Goal: Information Seeking & Learning: Learn about a topic

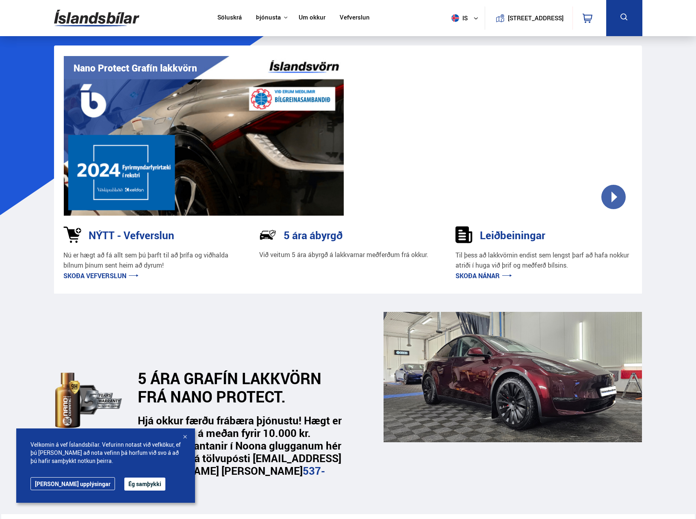
click at [130, 489] on button "Ég samþykki" at bounding box center [144, 484] width 41 height 13
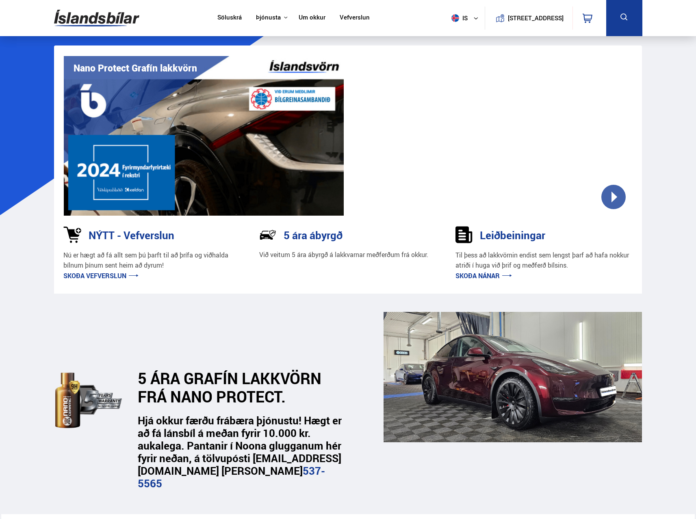
click at [351, 18] on link "Vefverslun" at bounding box center [355, 18] width 30 height 9
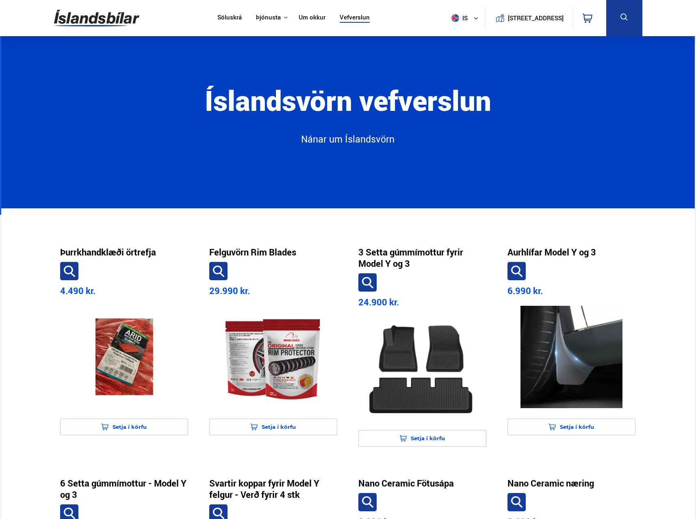
click at [222, 18] on link "Söluskrá" at bounding box center [229, 18] width 24 height 9
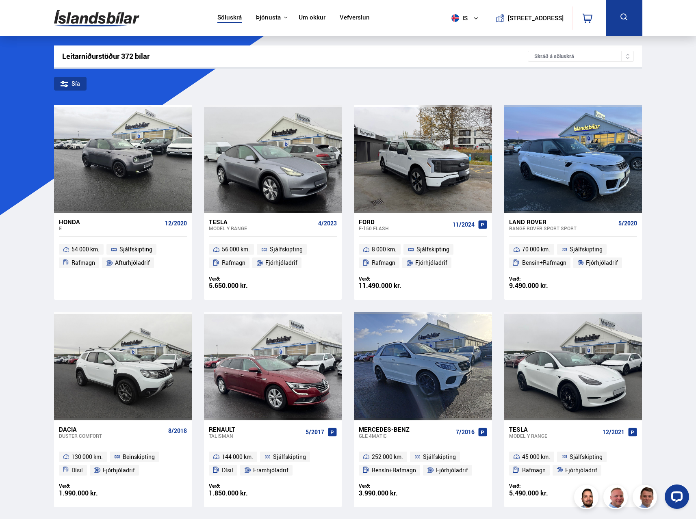
click at [112, 19] on img at bounding box center [96, 18] width 85 height 26
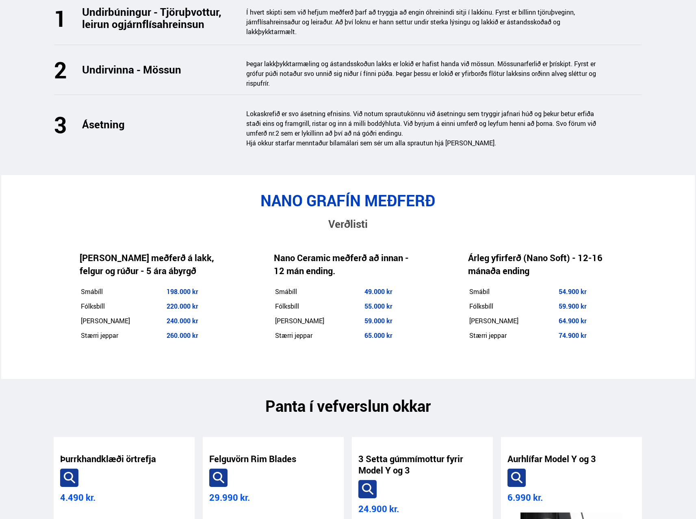
scroll to position [1179, 0]
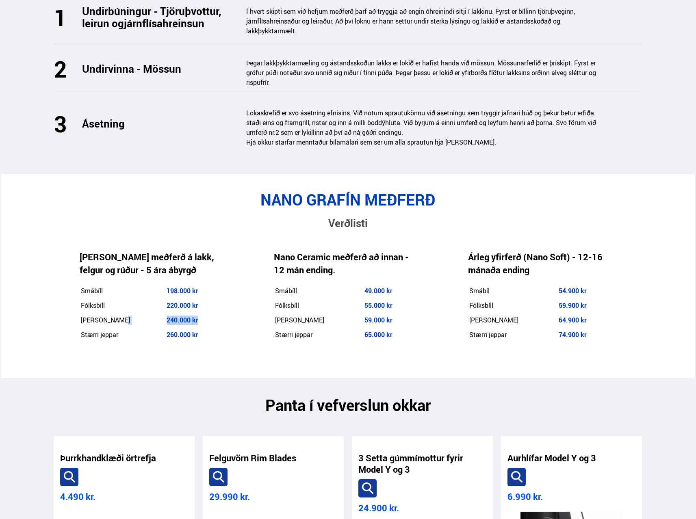
drag, startPoint x: 155, startPoint y: 299, endPoint x: 216, endPoint y: 299, distance: 61.0
click at [216, 313] on tr "Minni jeppar 240.000 kr" at bounding box center [150, 320] width 141 height 14
click at [152, 313] on td "[PERSON_NAME]" at bounding box center [122, 320] width 85 height 14
drag, startPoint x: 157, startPoint y: 297, endPoint x: 220, endPoint y: 298, distance: 63.0
click at [220, 313] on td "240.000 kr" at bounding box center [193, 320] width 55 height 14
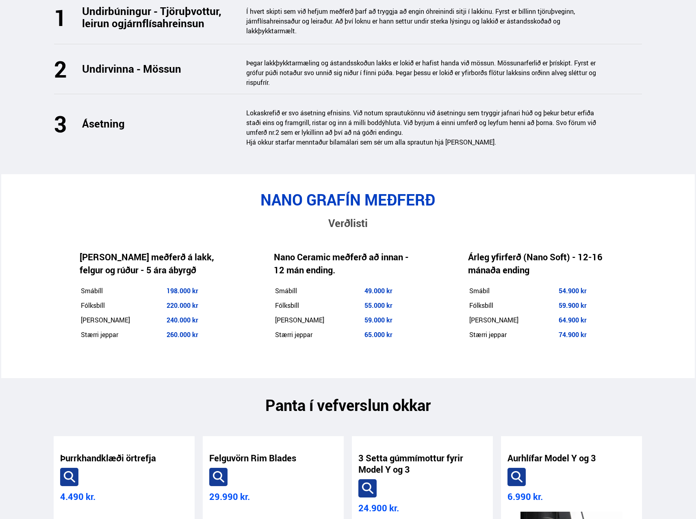
click at [593, 191] on h2 "NANO GRAFÍN MEÐFERÐ" at bounding box center [348, 200] width 588 height 18
click at [637, 220] on div "NANO GRAFÍN MEÐFERÐ Verðlisti Nano Grafín meðferð á lakk, felgur og rúður - 5 á…" at bounding box center [347, 277] width 601 height 172
drag, startPoint x: 695, startPoint y: 205, endPoint x: 698, endPoint y: 226, distance: 21.3
click at [696, 226] on html "Söluskrá Þjónusta Íslandsbílar Kaupumbila.is Íslandsvörn Leiðbeiningar Um okkur…" at bounding box center [348, 506] width 696 height 3370
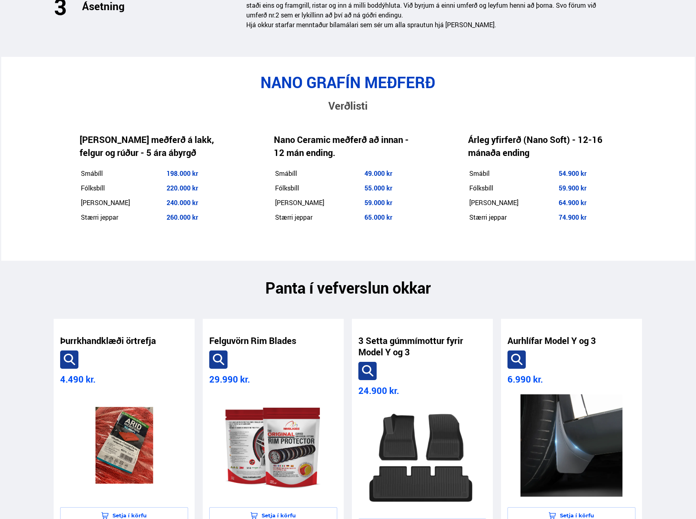
scroll to position [917, 0]
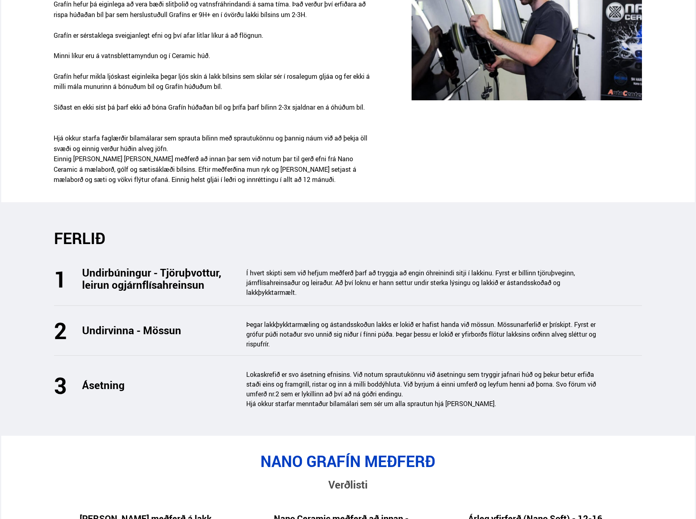
click at [643, 134] on div "Kostir við að setja NCP Grafín lakkvörn á bílinn þinn Nano Graphene 9H+ er næst…" at bounding box center [347, 59] width 601 height 274
click at [574, 241] on div "FERLIÐ" at bounding box center [348, 247] width 588 height 37
drag, startPoint x: 607, startPoint y: 250, endPoint x: 617, endPoint y: 277, distance: 29.1
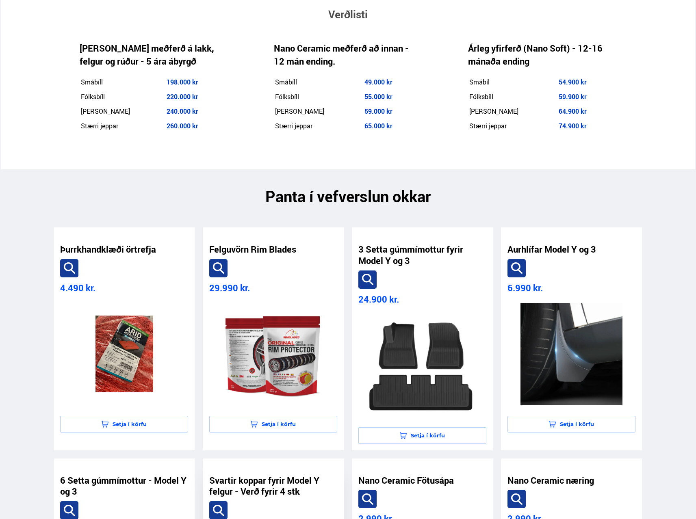
scroll to position [1554, 0]
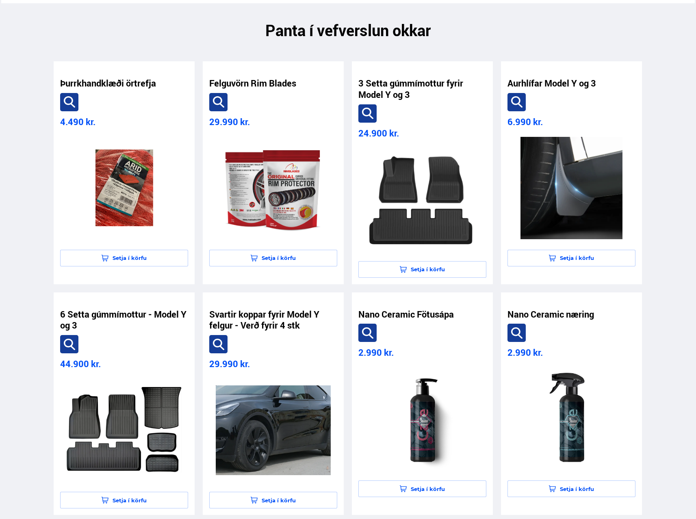
click at [664, 261] on section "Þurrkhandklæði örtrefja 4.490 kr. Setja í körfu Felguvörn Rim Blades 29.990 kr.…" at bounding box center [348, 405] width 694 height 732
drag, startPoint x: 692, startPoint y: 261, endPoint x: 696, endPoint y: 259, distance: 4.5
click at [692, 261] on section "Þurrkhandklæði örtrefja 4.490 kr. Setja í körfu Felguvörn Rim Blades 29.990 kr.…" at bounding box center [348, 405] width 694 height 732
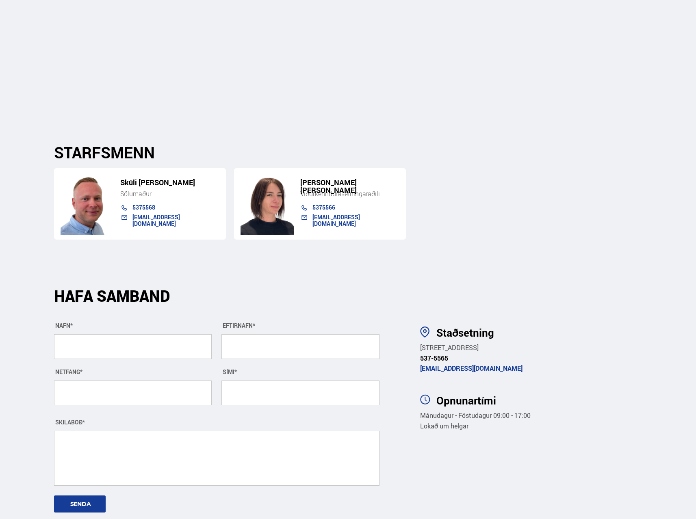
scroll to position [2828, 0]
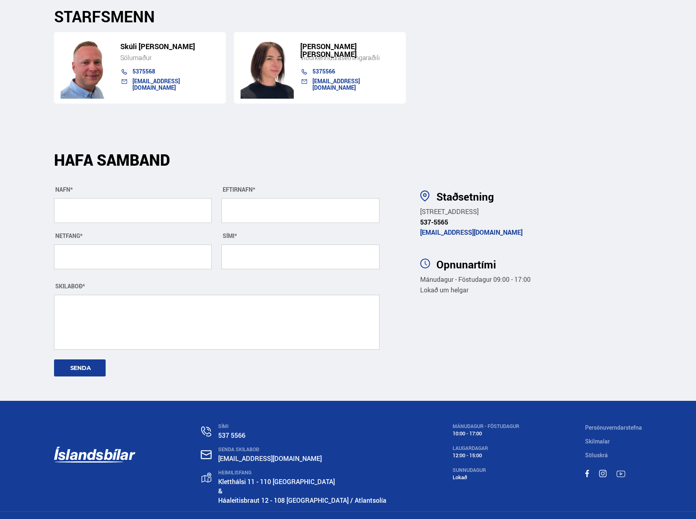
click at [583, 313] on section "Staðsetning Lambhagavegur 9 – 113 Reykjavík 537-5565 islandsvorn@islandsvorn.is…" at bounding box center [528, 265] width 241 height 271
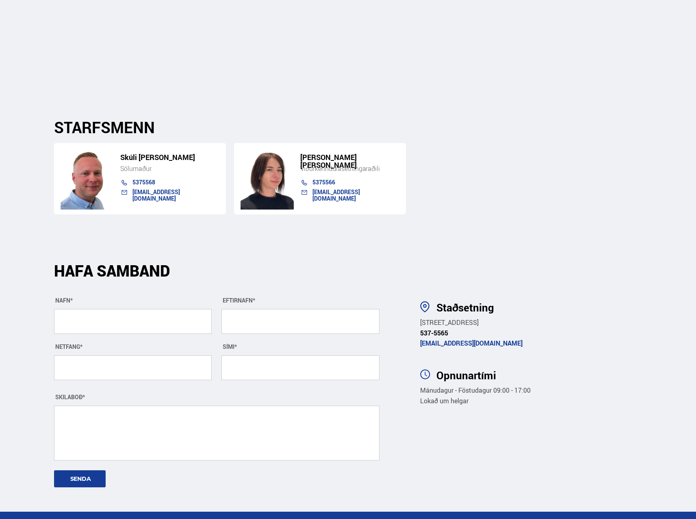
scroll to position [2666, 0]
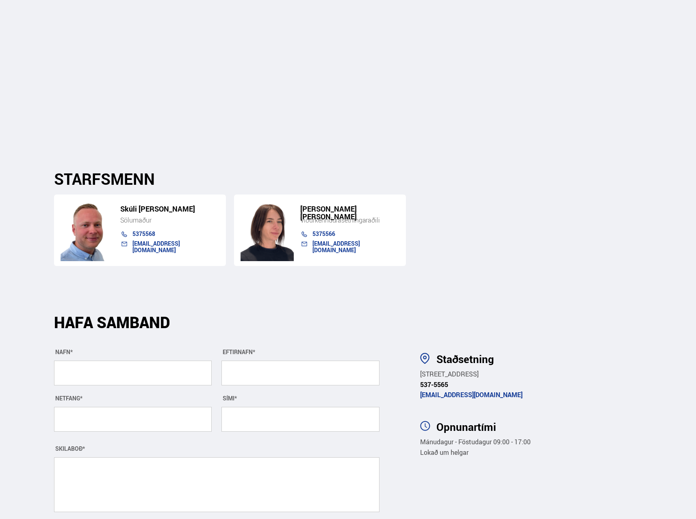
click at [493, 257] on section "STARFSMENN Skúli Þór Johnsen Sölumaður 5375568 islandsvorn@islandsvorn.is Agnie…" at bounding box center [348, 218] width 601 height 148
click at [472, 236] on div "Skúli Þór Johnsen Sölumaður 5375568 islandsvorn@islandsvorn.is Agnieszka Izabel…" at bounding box center [348, 227] width 588 height 78
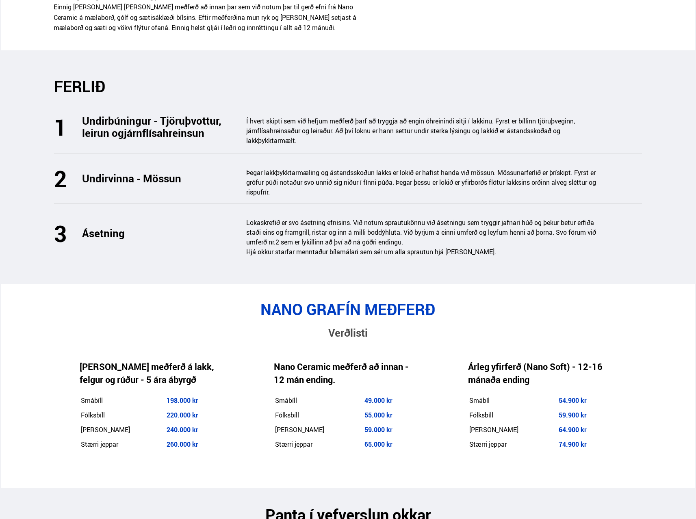
scroll to position [1178, 0]
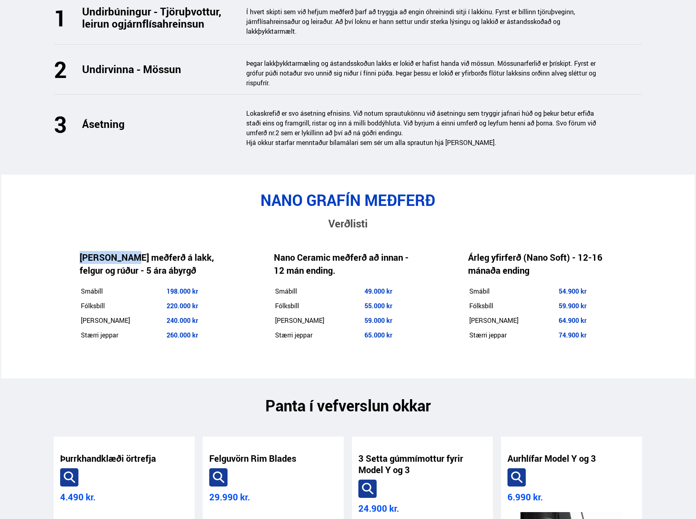
drag, startPoint x: 128, startPoint y: 234, endPoint x: 66, endPoint y: 234, distance: 62.2
click at [66, 234] on div "Nano Grafín meðferð á lakk, felgur og rúður - 5 ára ábyrgð Smábíll 198.000 kr F…" at bounding box center [151, 297] width 194 height 131
copy h4 "Nano Grafín"
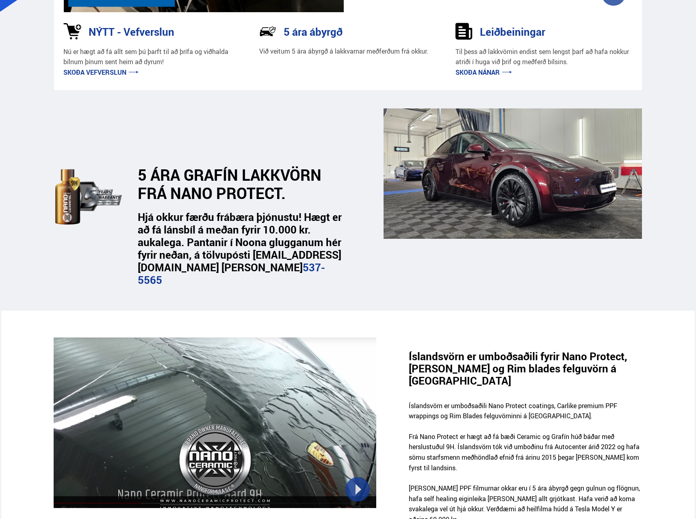
scroll to position [203, 0]
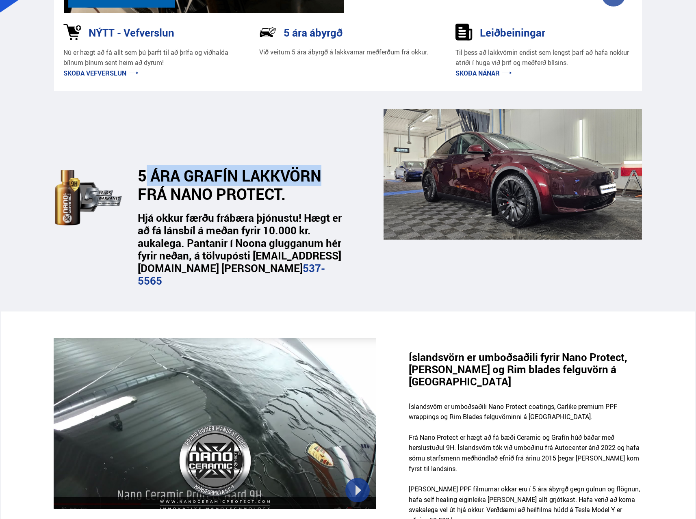
drag, startPoint x: 145, startPoint y: 174, endPoint x: 334, endPoint y: 182, distance: 189.2
click at [334, 182] on h2 "5 ÁRA GRAFÍN LAKKVÖRN FRÁ NANO PROTECT." at bounding box center [239, 185] width 202 height 37
click at [312, 206] on div "5 ÁRA GRAFÍN LAKKVÖRN FRÁ NANO PROTECT. Hjá okkur færðu frábæra þjónustu! Hægt …" at bounding box center [215, 198] width 323 height 178
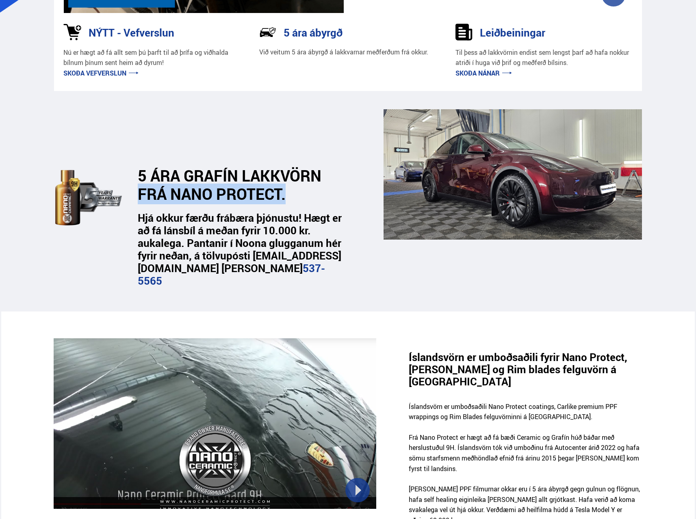
drag, startPoint x: 267, startPoint y: 200, endPoint x: 218, endPoint y: 249, distance: 69.0
click at [129, 189] on div "5 ÁRA GRAFÍN LAKKVÖRN FRÁ NANO PROTECT. Hjá okkur færðu frábæra þjónustu! Hægt …" at bounding box center [215, 198] width 323 height 178
click at [434, 388] on div "Íslandsvörn er umboðsaðili Nano Protect coatings, Carlike premium PPF wrappings…" at bounding box center [526, 498] width 234 height 221
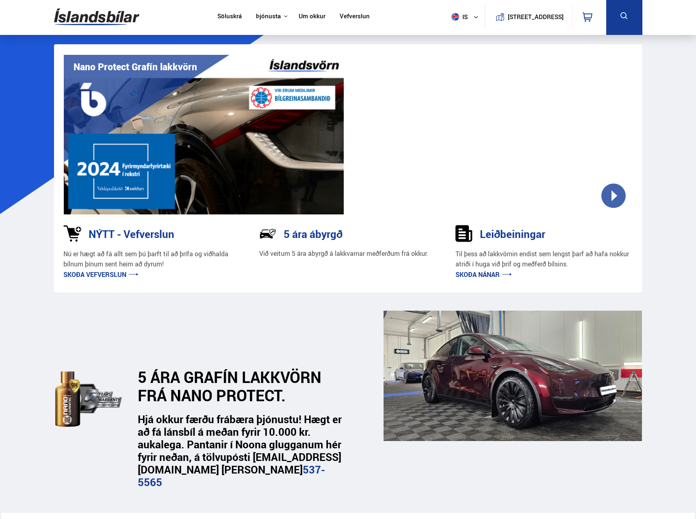
scroll to position [0, 0]
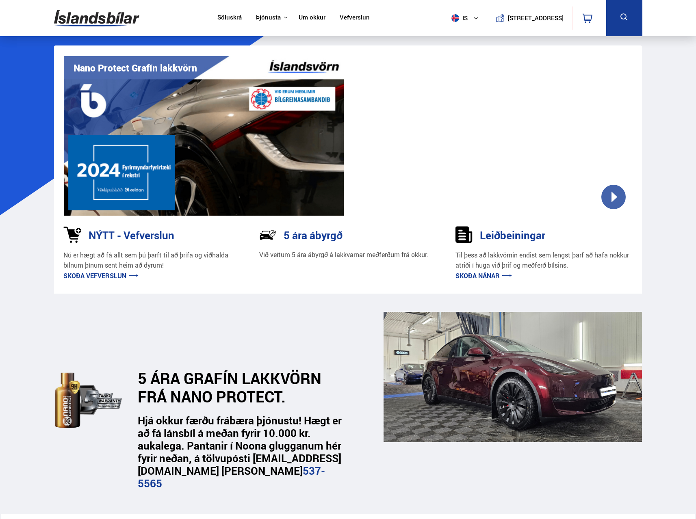
click at [318, 332] on div "5 ÁRA GRAFÍN LAKKVÖRN FRÁ NANO PROTECT." at bounding box center [250, 358] width 253 height 93
